Goal: Information Seeking & Learning: Check status

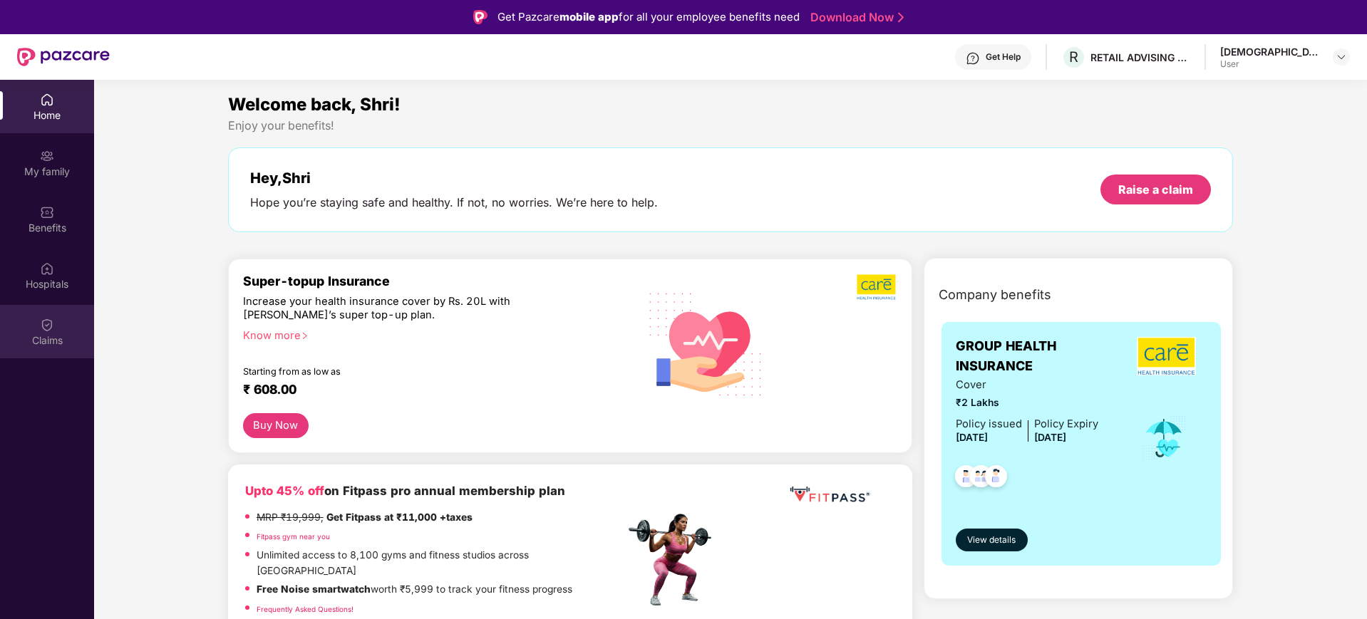
click at [34, 341] on div "Claims" at bounding box center [47, 341] width 94 height 14
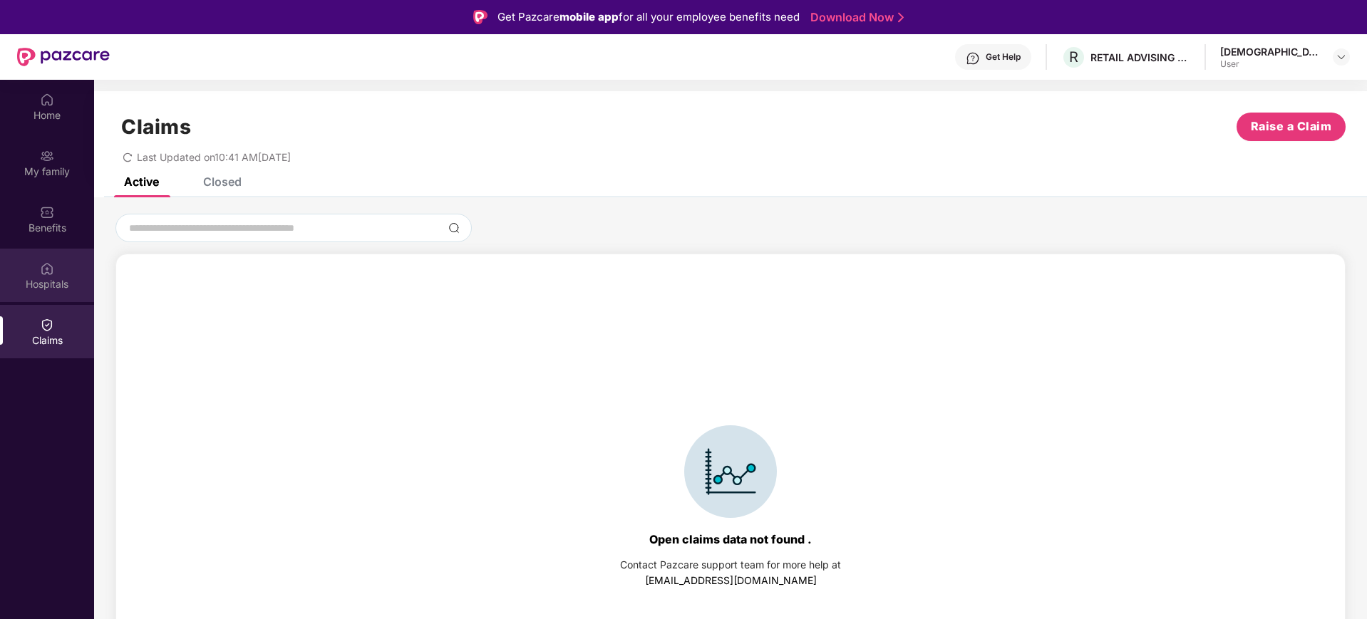
click at [33, 293] on div "Hospitals" at bounding box center [47, 275] width 94 height 53
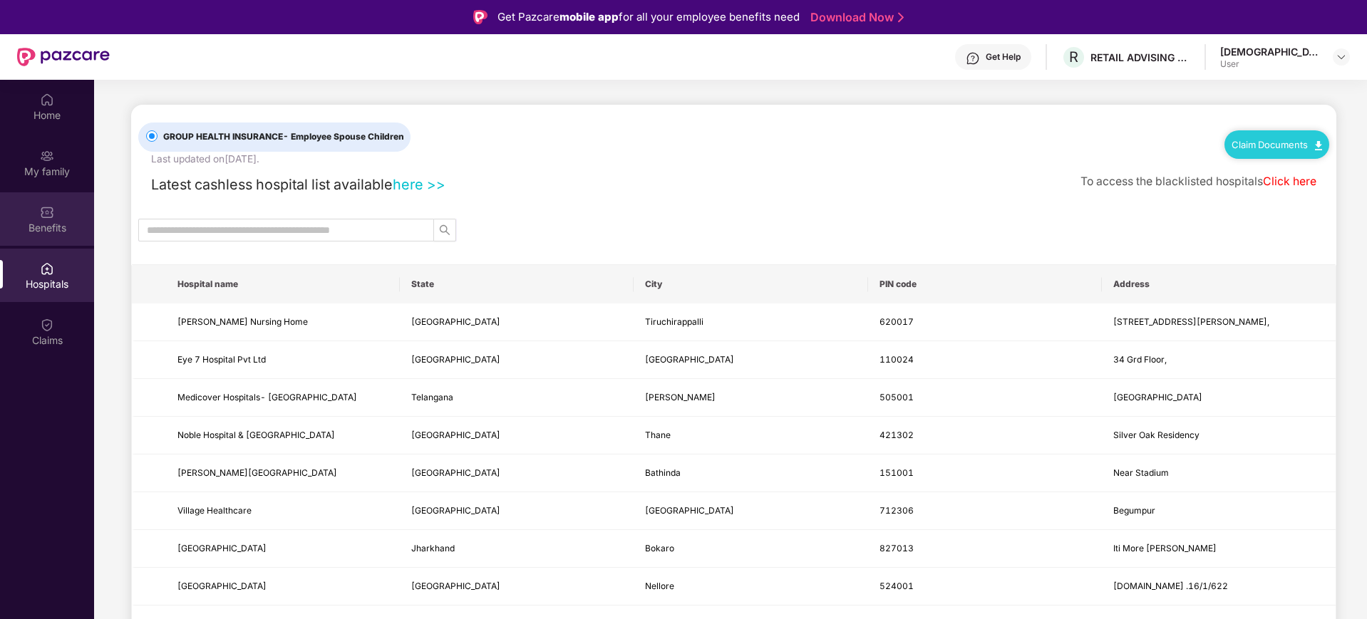
click at [35, 222] on div "Benefits" at bounding box center [47, 228] width 94 height 14
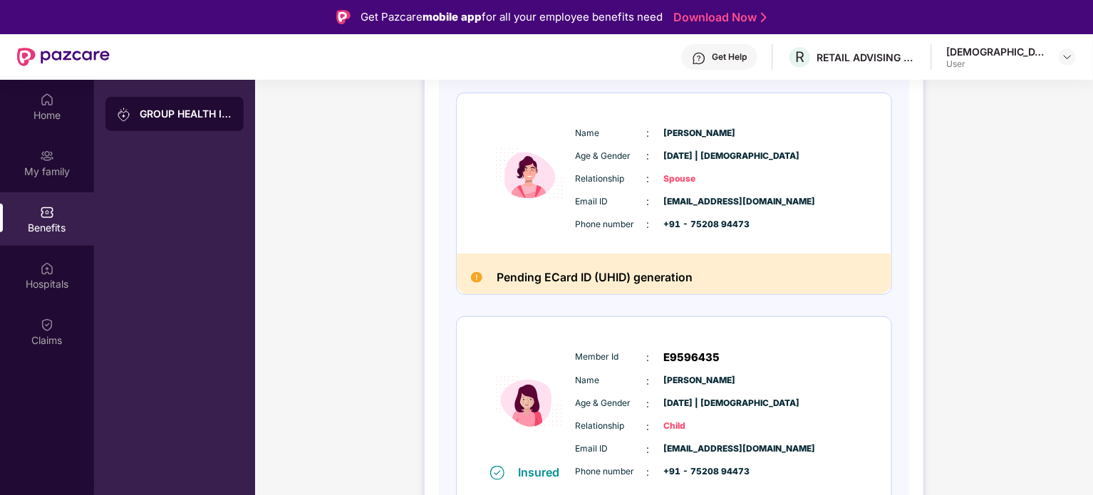
scroll to position [459, 0]
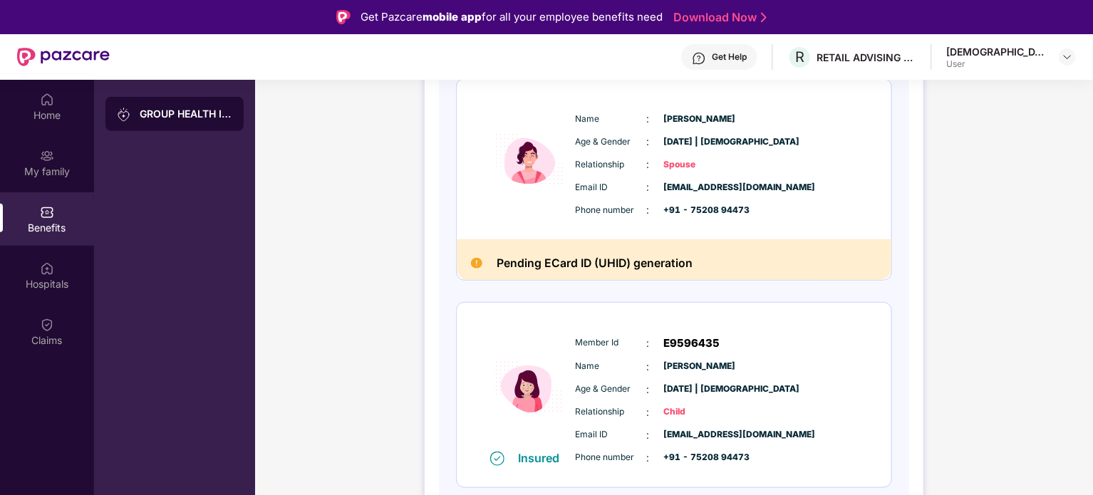
click at [659, 260] on h2 "Pending ECard ID (UHID) generation" at bounding box center [595, 263] width 196 height 19
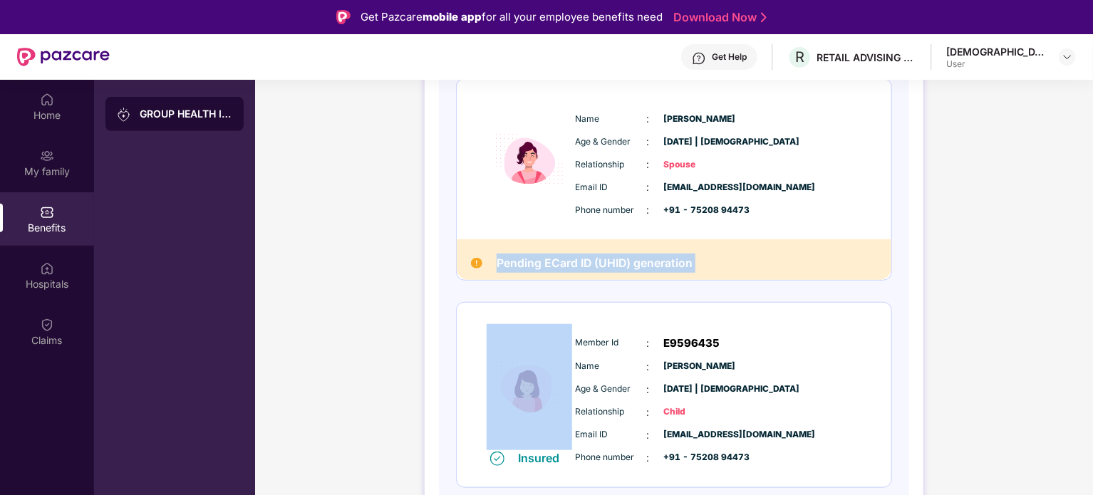
click at [659, 260] on h2 "Pending ECard ID (UHID) generation" at bounding box center [595, 263] width 196 height 19
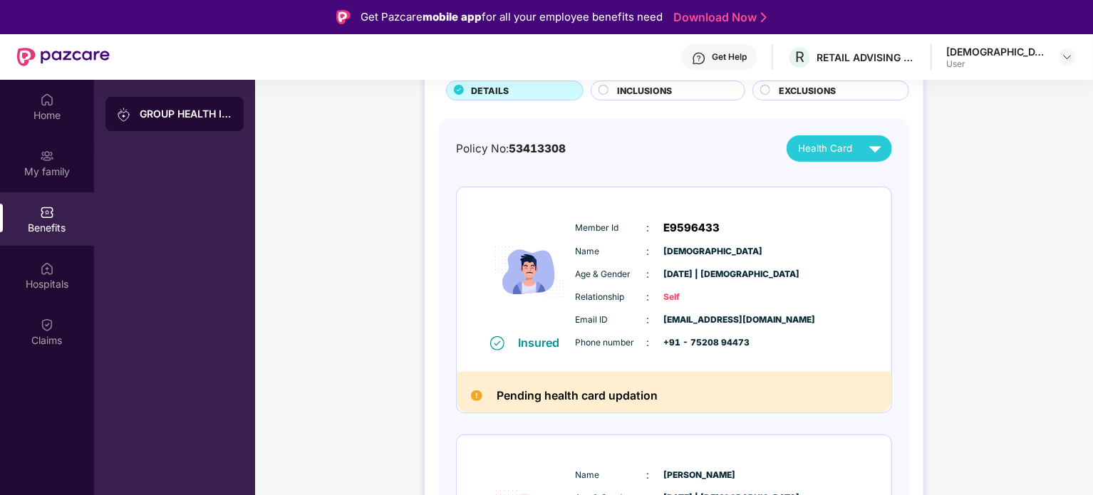
scroll to position [31, 0]
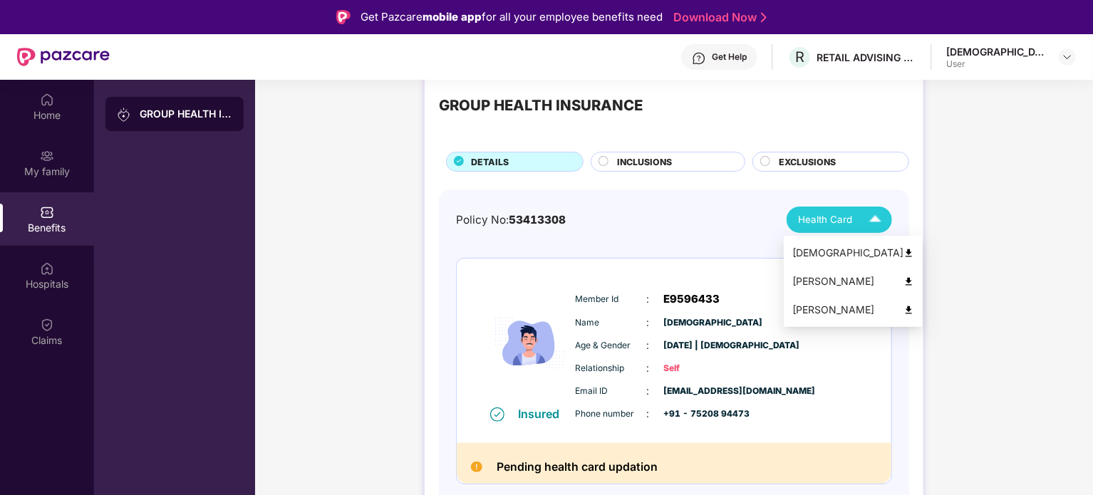
click at [821, 217] on span "Health Card" at bounding box center [825, 219] width 54 height 15
click at [814, 279] on div "[PERSON_NAME]" at bounding box center [854, 282] width 122 height 16
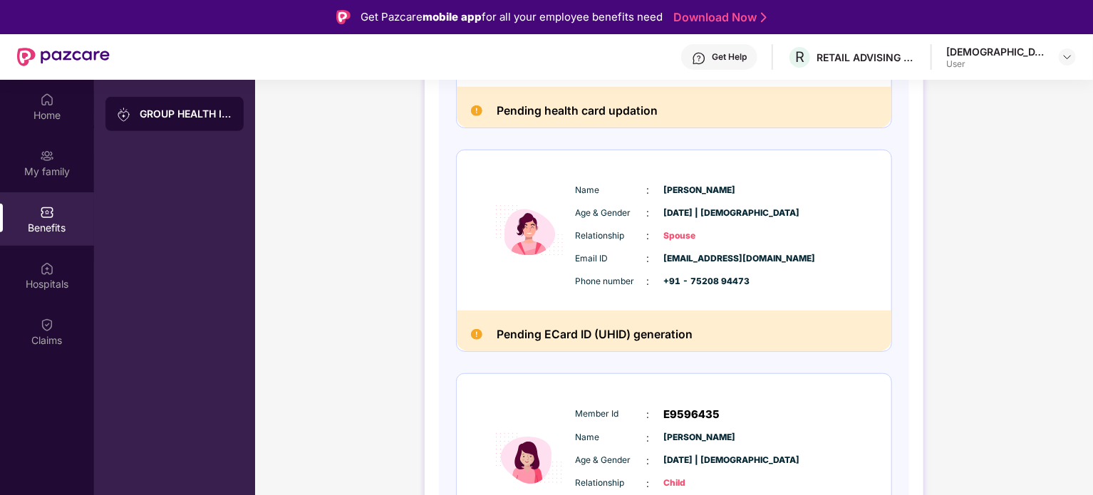
scroll to position [103, 0]
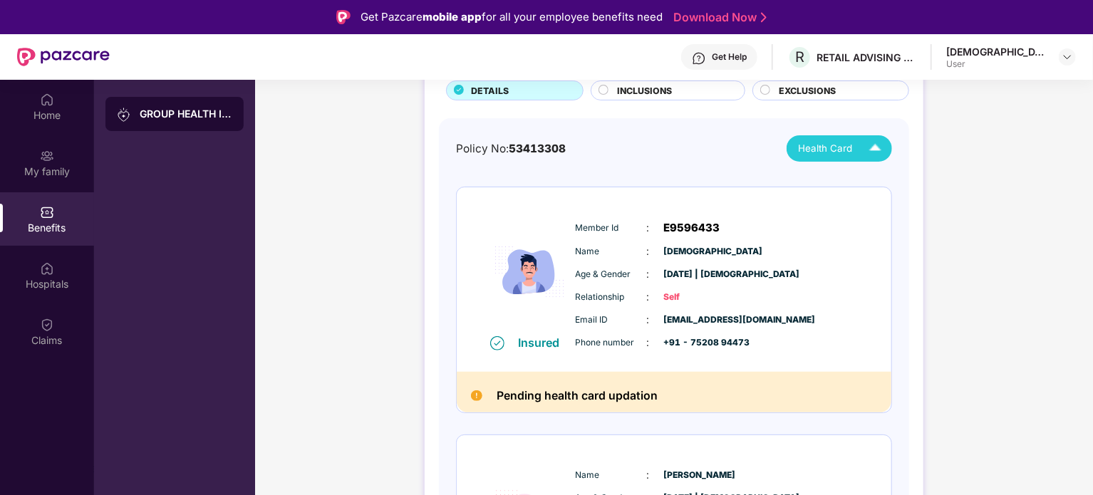
click at [820, 152] on span "Health Card" at bounding box center [825, 148] width 54 height 15
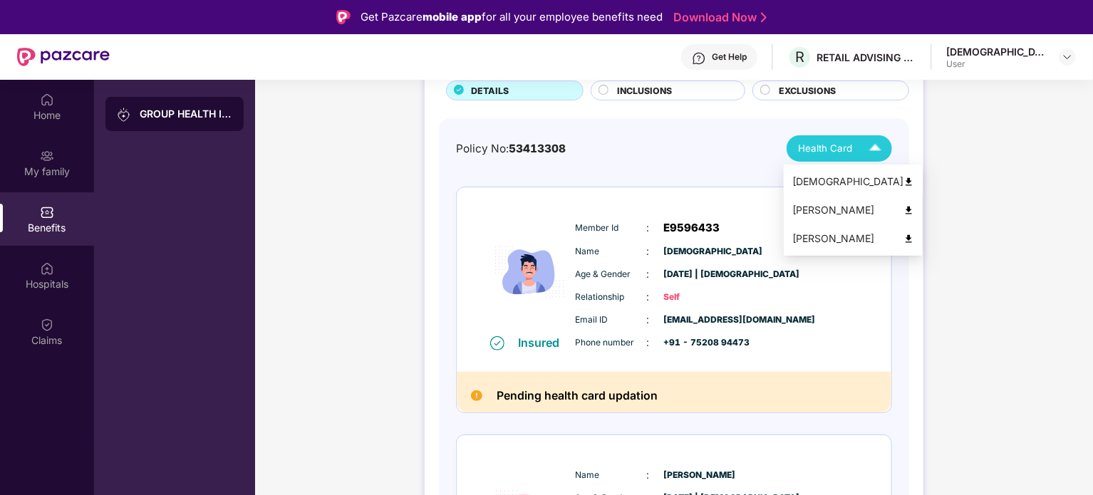
click at [823, 175] on div "[DEMOGRAPHIC_DATA]" at bounding box center [854, 182] width 122 height 16
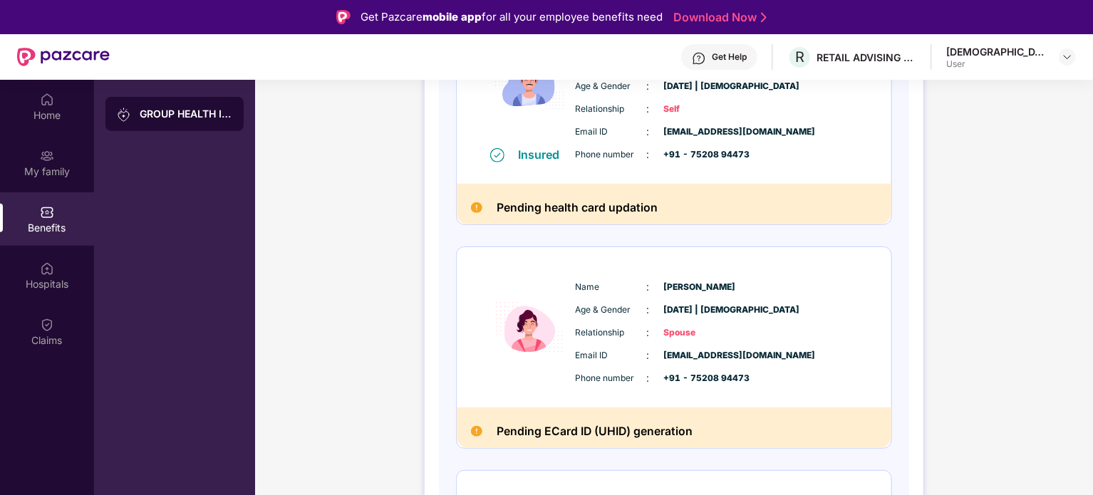
scroll to position [459, 0]
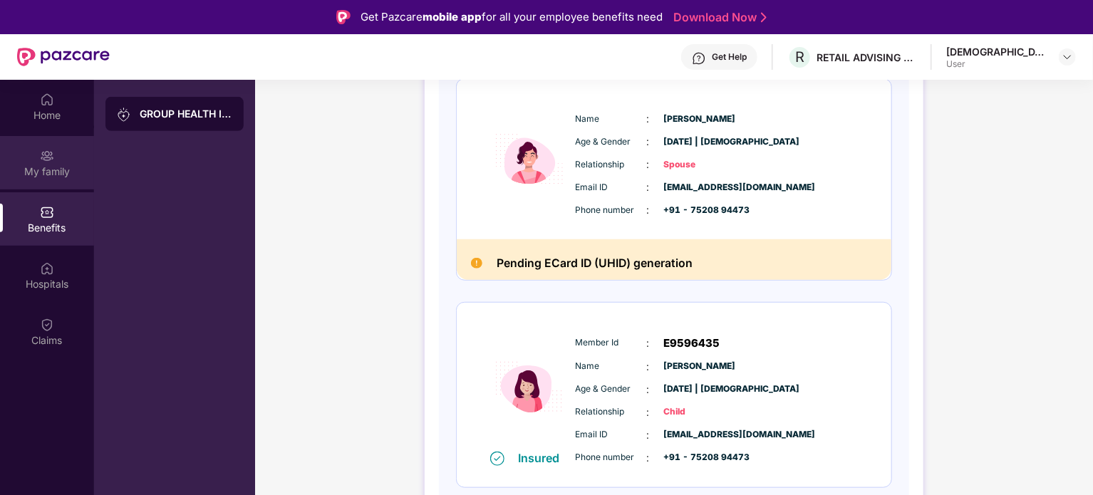
click at [57, 175] on div "My family" at bounding box center [47, 172] width 94 height 14
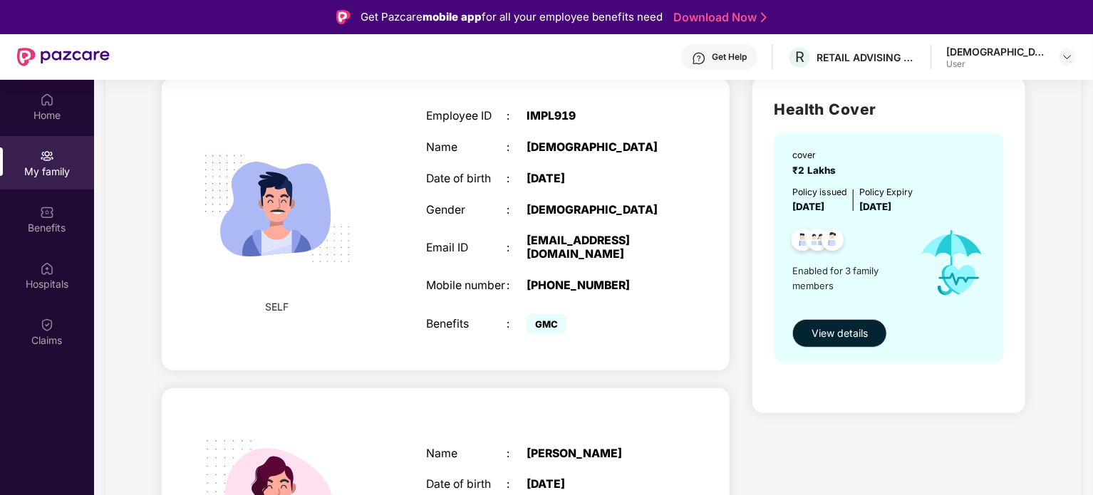
scroll to position [0, 0]
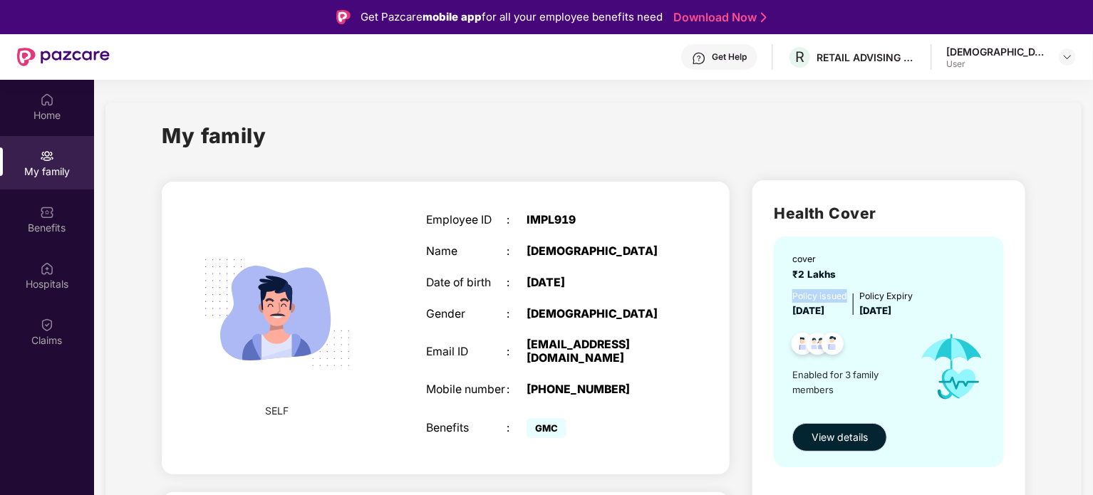
drag, startPoint x: 853, startPoint y: 293, endPoint x: 793, endPoint y: 299, distance: 60.1
click at [793, 299] on div "Policy issued" at bounding box center [820, 296] width 55 height 14
drag, startPoint x: 793, startPoint y: 299, endPoint x: 949, endPoint y: 299, distance: 156.1
click at [949, 299] on div "Policy issued [DATE] Policy Expiry [DATE]" at bounding box center [891, 303] width 196 height 29
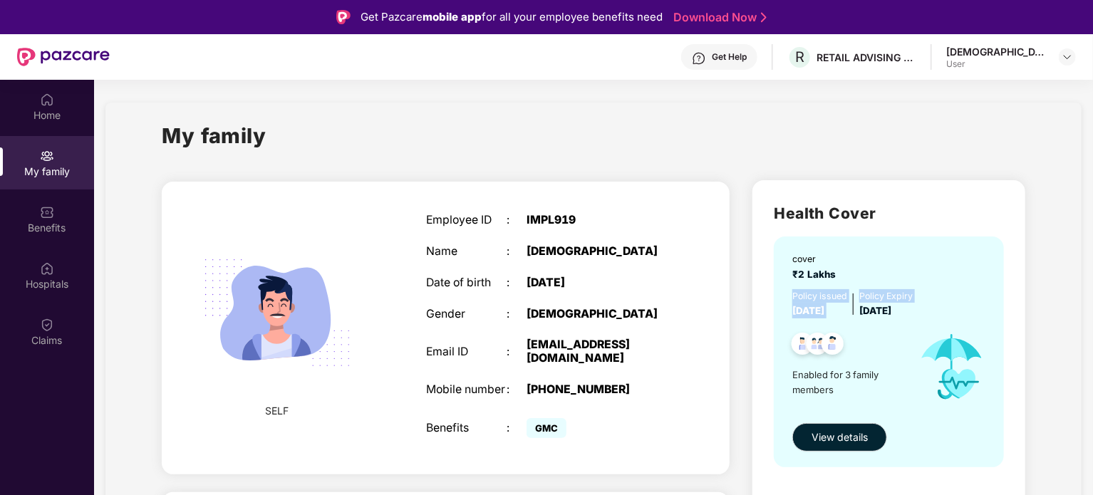
click at [818, 299] on div "Policy issued" at bounding box center [820, 296] width 55 height 14
drag, startPoint x: 830, startPoint y: 388, endPoint x: 818, endPoint y: 383, distance: 12.2
click at [818, 383] on span "Enabled for 3 family members" at bounding box center [850, 382] width 114 height 29
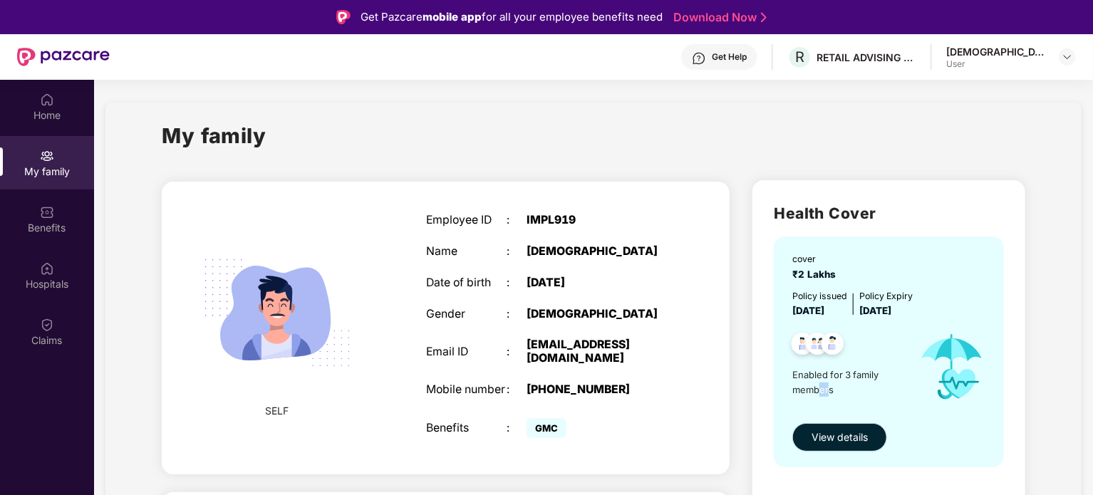
click at [844, 440] on span "View details" at bounding box center [840, 438] width 56 height 16
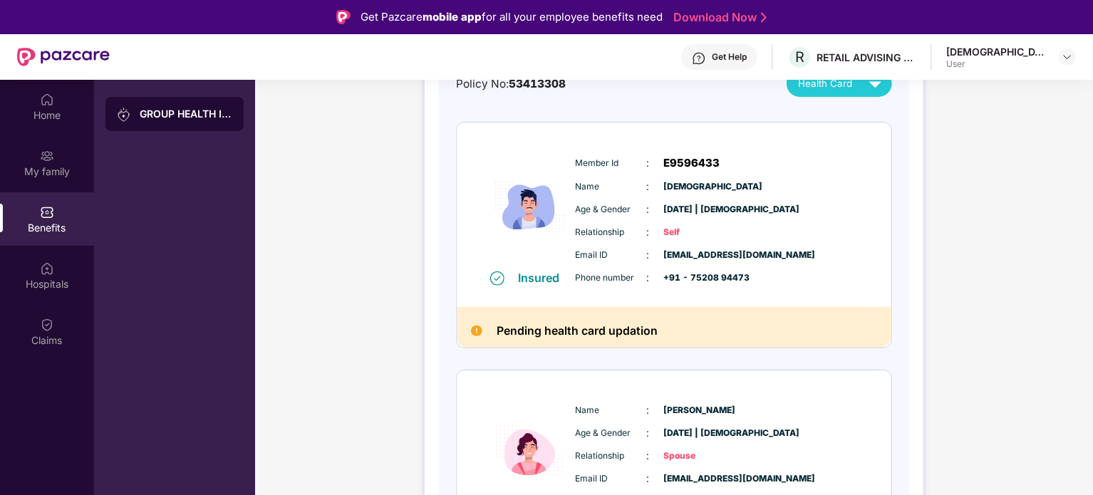
scroll to position [143, 0]
